Goal: Information Seeking & Learning: Check status

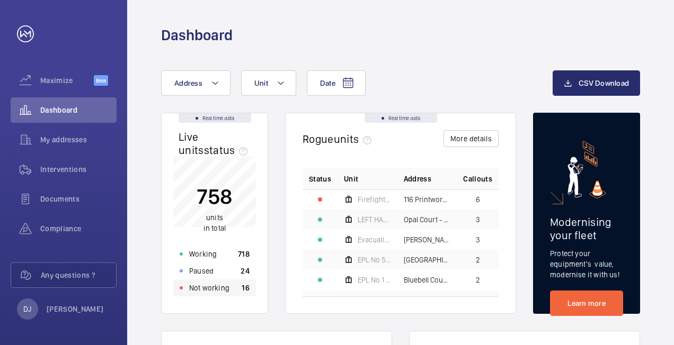
click at [238, 287] on div "Not working 16" at bounding box center [214, 288] width 83 height 17
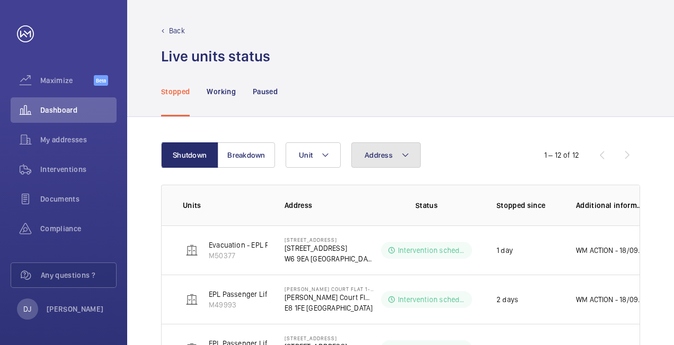
click at [410, 154] on button "Address" at bounding box center [385, 155] width 69 height 25
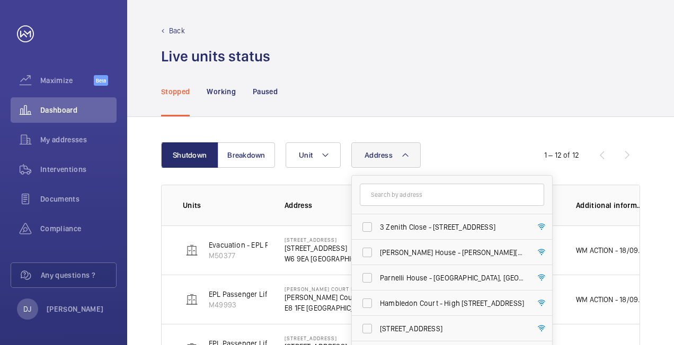
click at [404, 194] on input "text" at bounding box center [452, 195] width 184 height 22
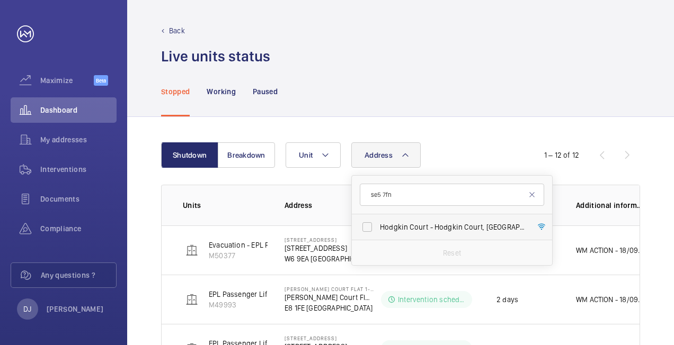
type input "se5 7fn"
drag, startPoint x: 414, startPoint y: 229, endPoint x: 422, endPoint y: 216, distance: 15.4
click at [414, 228] on span "Hodgkin [STREET_ADDRESS]" at bounding box center [453, 227] width 146 height 11
click at [378, 228] on input "Hodgkin [STREET_ADDRESS]" at bounding box center [367, 227] width 21 height 21
checkbox input "true"
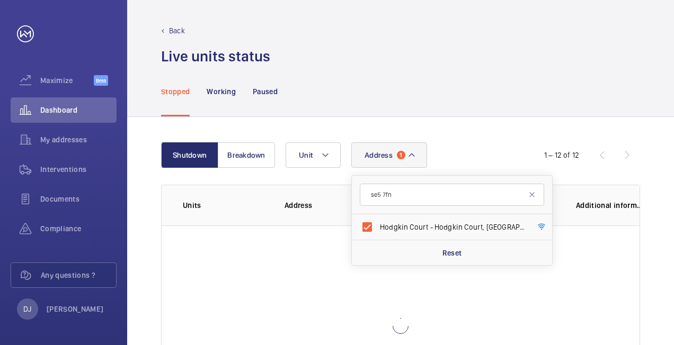
click at [463, 154] on div "Address 1 se5 7fn [STREET_ADDRESS] Reset Unit" at bounding box center [399, 155] width 227 height 25
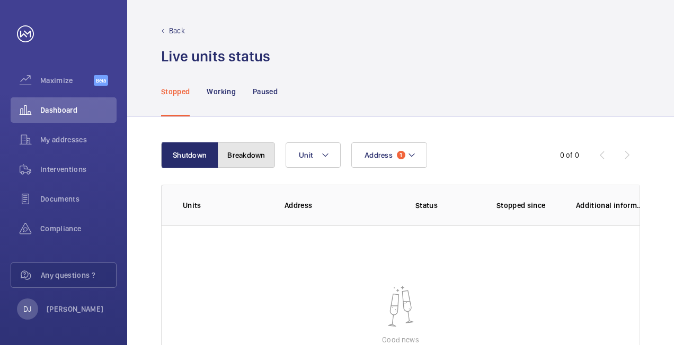
click at [264, 149] on button "Breakdown" at bounding box center [246, 155] width 57 height 25
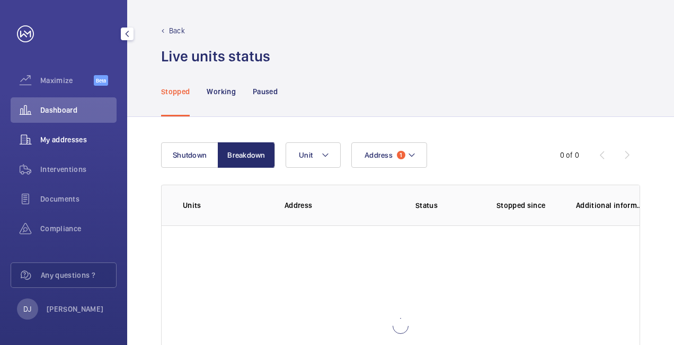
click at [75, 145] on div "My addresses" at bounding box center [64, 139] width 106 height 25
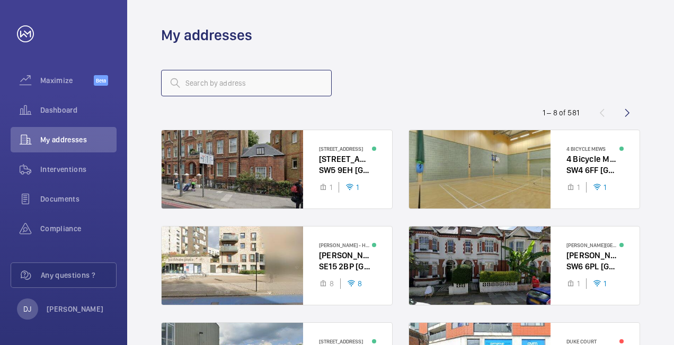
click at [247, 91] on input "text" at bounding box center [246, 83] width 171 height 26
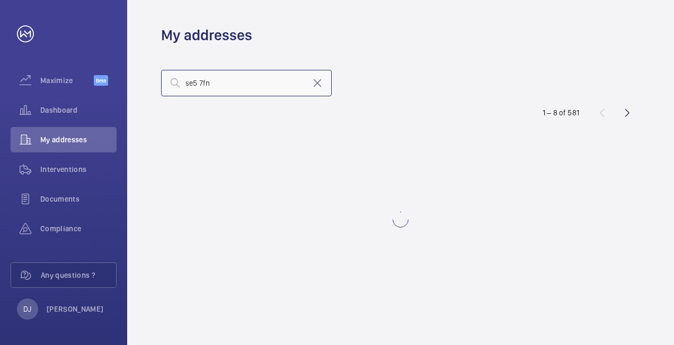
type input "se5 7fn"
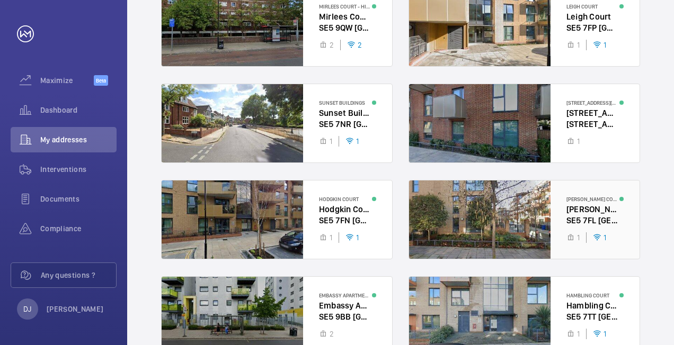
scroll to position [159, 0]
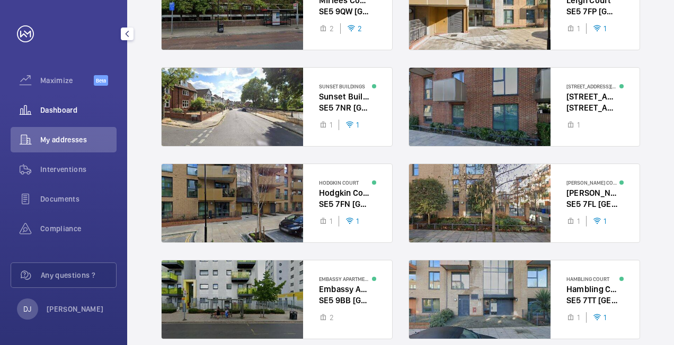
click at [47, 104] on div "Dashboard" at bounding box center [64, 109] width 106 height 25
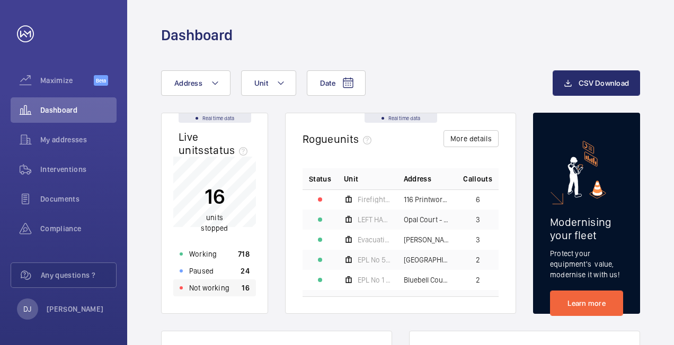
click at [220, 285] on p "Not working" at bounding box center [209, 288] width 40 height 11
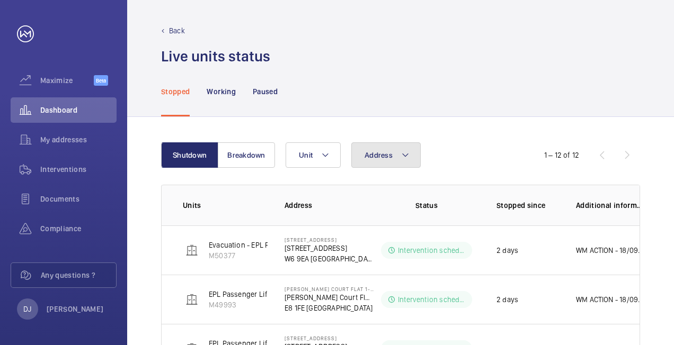
click at [360, 159] on button "Address" at bounding box center [385, 155] width 69 height 25
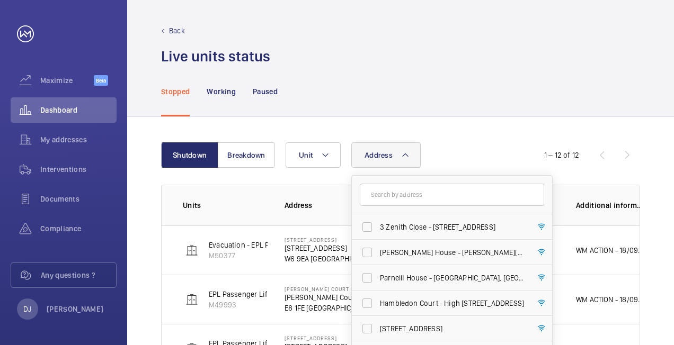
click at [403, 194] on input "text" at bounding box center [452, 195] width 184 height 22
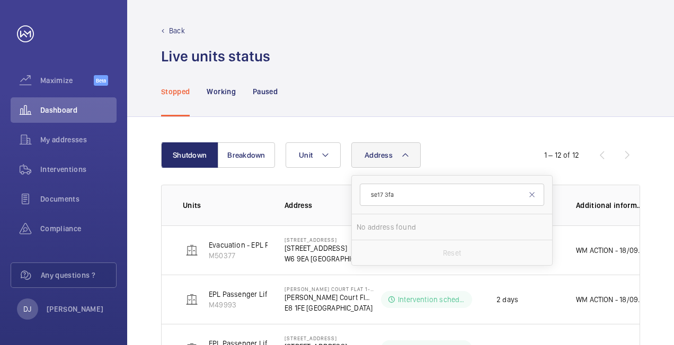
type input "se17 3fa"
click at [455, 154] on div "Address se17 3fa No address found Reset Unit" at bounding box center [399, 155] width 227 height 25
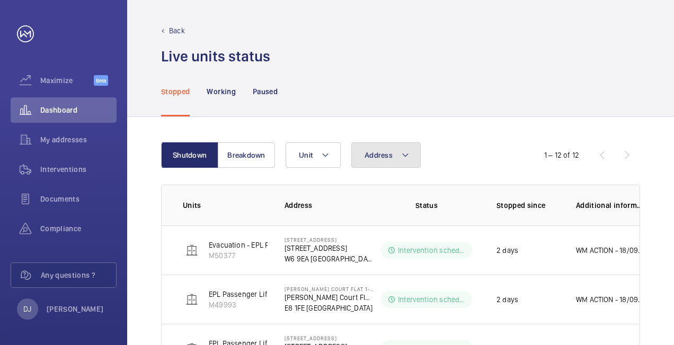
click at [404, 163] on button "Address" at bounding box center [385, 155] width 69 height 25
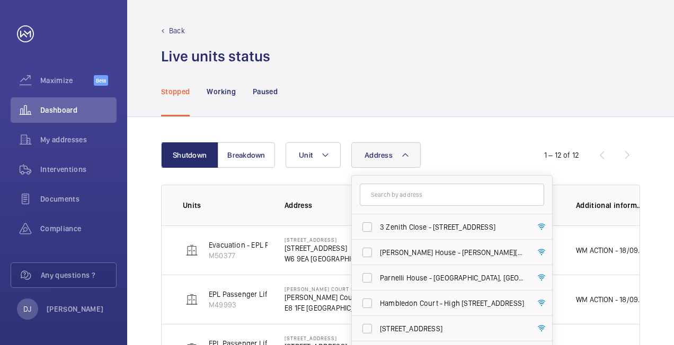
click at [393, 190] on input "text" at bounding box center [452, 195] width 184 height 22
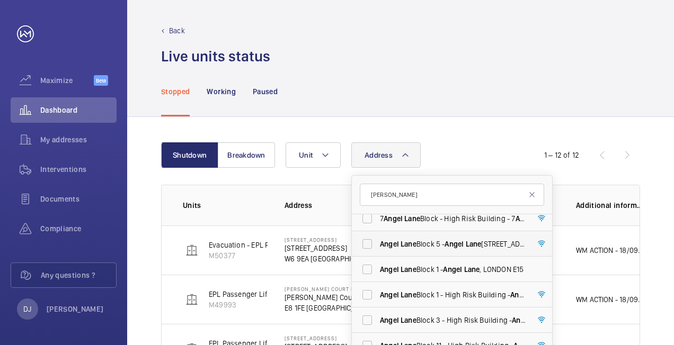
scroll to position [14, 0]
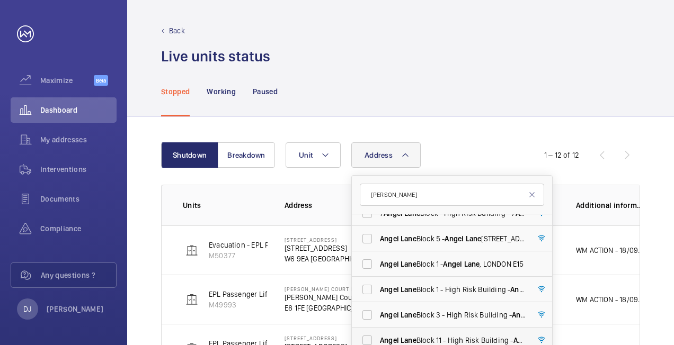
type input "[PERSON_NAME]"
click at [429, 336] on span "[PERSON_NAME][STREET_ADDRESS][PERSON_NAME]" at bounding box center [453, 340] width 146 height 11
click at [378, 336] on input "[PERSON_NAME][STREET_ADDRESS][PERSON_NAME]" at bounding box center [367, 340] width 21 height 21
checkbox input "true"
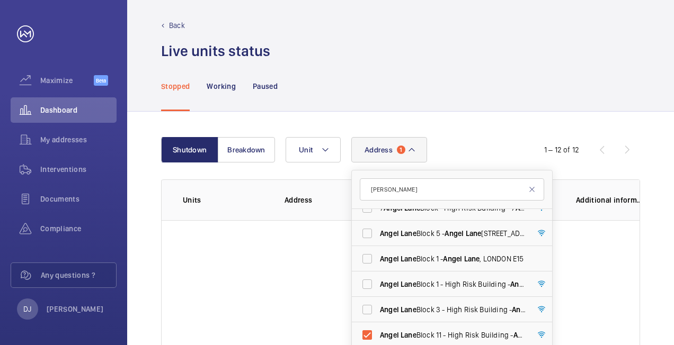
click at [461, 91] on div "Stopped Working Paused" at bounding box center [400, 86] width 479 height 50
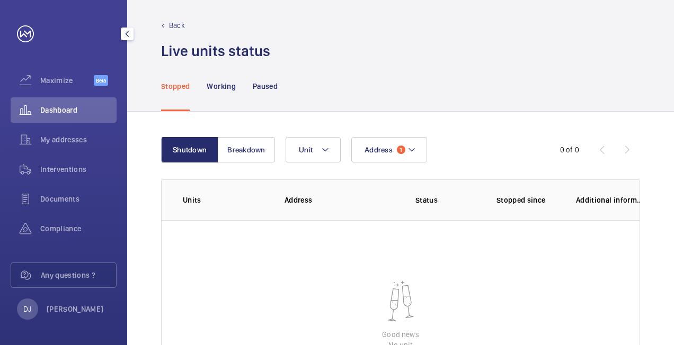
click at [62, 114] on span "Dashboard" at bounding box center [78, 110] width 76 height 11
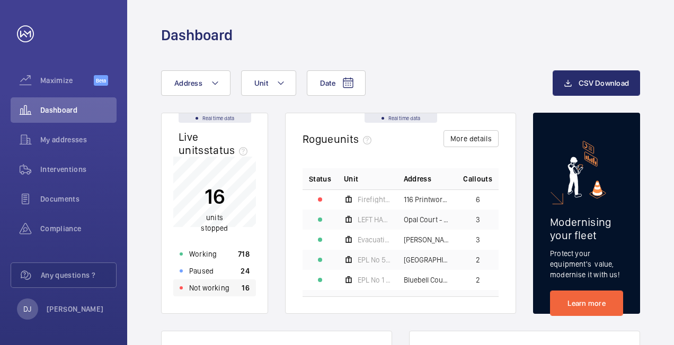
click at [228, 289] on div "Not working 16" at bounding box center [214, 288] width 83 height 17
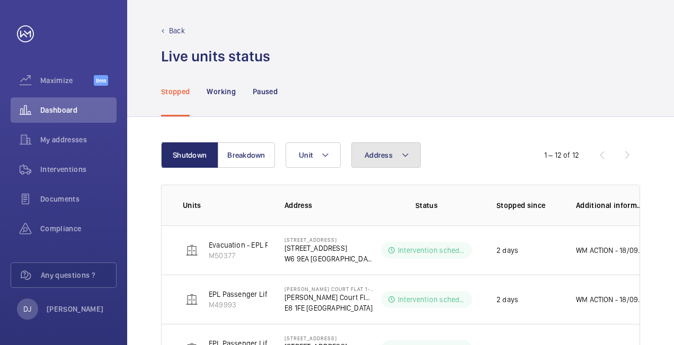
click at [393, 155] on button "Address" at bounding box center [385, 155] width 69 height 25
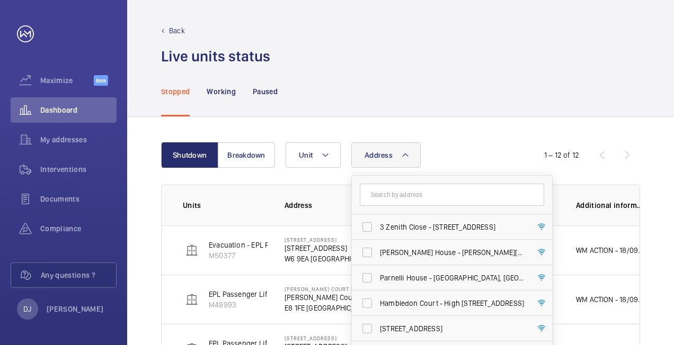
click at [393, 196] on input "text" at bounding box center [452, 195] width 184 height 22
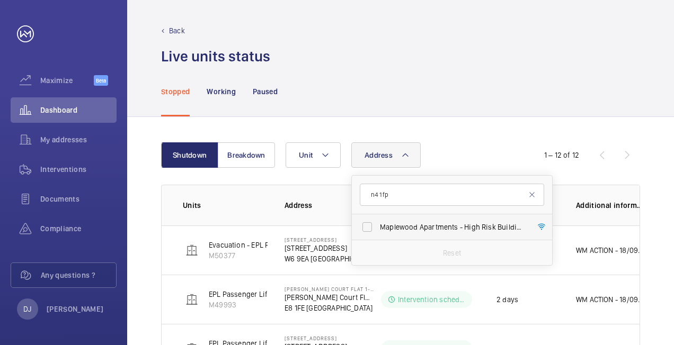
type input "n4 1fp"
click at [408, 227] on span "Maplewood Apartments - High Risk Building - [GEOGRAPHIC_DATA]" at bounding box center [453, 227] width 146 height 11
click at [378, 227] on input "Maplewood Apartments - High Risk Building - [GEOGRAPHIC_DATA]" at bounding box center [367, 227] width 21 height 21
checkbox input "true"
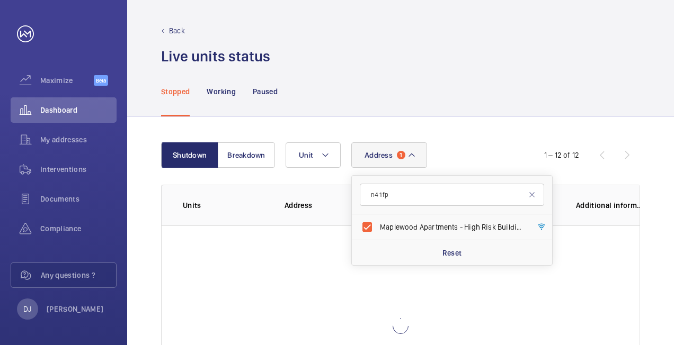
click at [466, 123] on div "Shutdown Breakdown Address 1 n4 1fp [GEOGRAPHIC_DATA] Apartments - High Risk Bu…" at bounding box center [400, 284] width 547 height 335
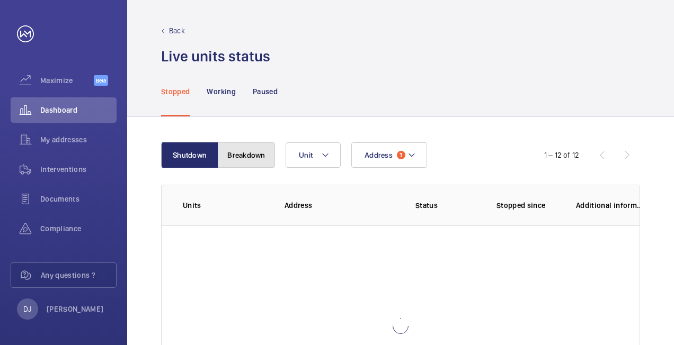
click at [248, 163] on button "Breakdown" at bounding box center [246, 155] width 57 height 25
